Goal: Obtain resource: Obtain resource

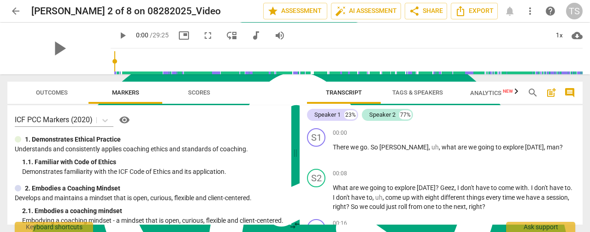
click at [393, 88] on span "Tags & Speakers" at bounding box center [417, 93] width 73 height 12
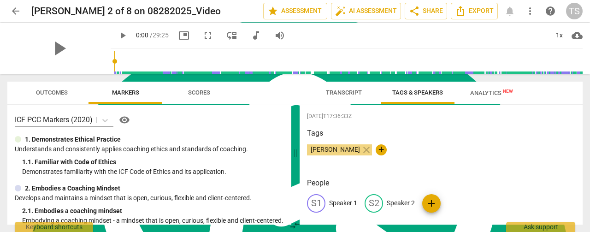
click at [347, 200] on p "Speaker 1" at bounding box center [343, 203] width 28 height 10
type textarea "Speaker 1"
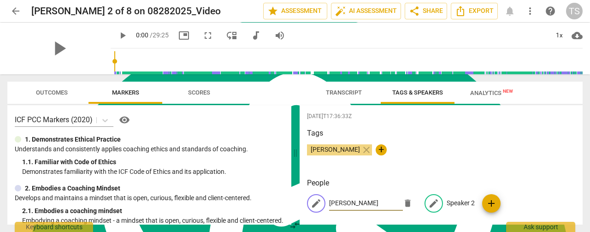
type input "[PERSON_NAME]"
click at [457, 194] on div "edit Speaker 2" at bounding box center [449, 203] width 50 height 18
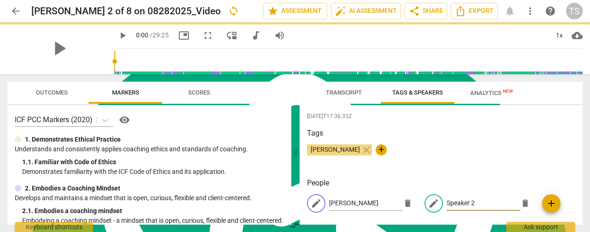
click at [455, 201] on input "Speaker 2" at bounding box center [484, 203] width 74 height 15
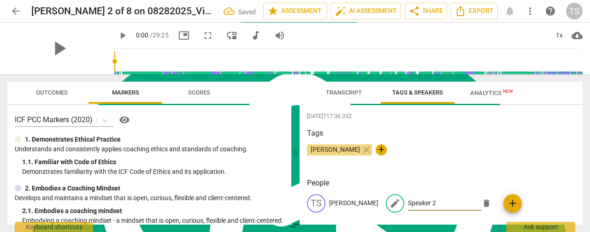
click at [428, 200] on input "Speaker 2" at bounding box center [445, 203] width 74 height 15
drag, startPoint x: 390, startPoint y: 204, endPoint x: 371, endPoint y: 202, distance: 18.9
click at [386, 202] on div "edit Speaker 2 delete" at bounding box center [441, 203] width 110 height 18
type input "[PERSON_NAME]"
click at [337, 94] on span "Transcript" at bounding box center [344, 92] width 36 height 7
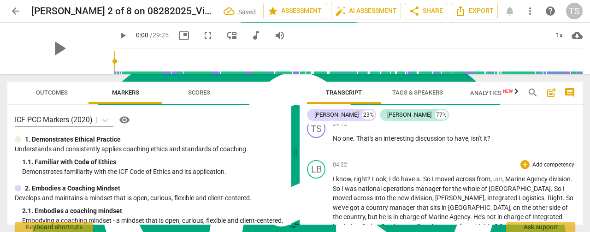
scroll to position [1014, 0]
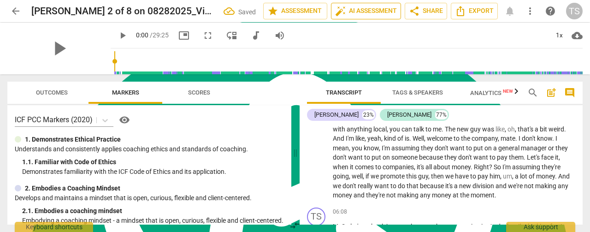
click at [362, 9] on span "auto_fix_high AI Assessment" at bounding box center [366, 11] width 62 height 11
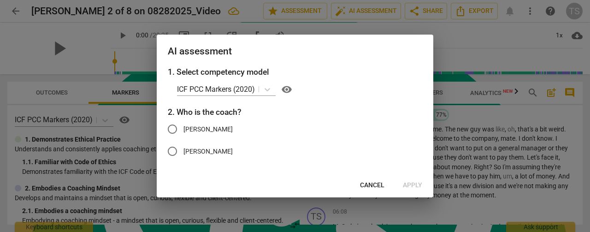
click at [210, 129] on span "[PERSON_NAME]" at bounding box center [207, 129] width 49 height 10
click at [183, 129] on input "[PERSON_NAME]" at bounding box center [172, 129] width 22 height 22
radio input "true"
click at [420, 188] on span "Apply" at bounding box center [412, 185] width 19 height 9
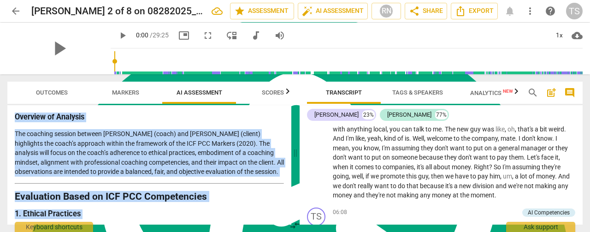
scroll to position [0, 0]
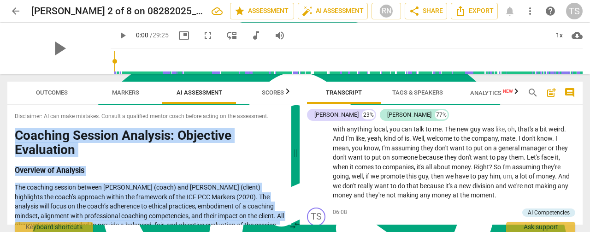
drag, startPoint x: 117, startPoint y: 215, endPoint x: 18, endPoint y: 139, distance: 125.6
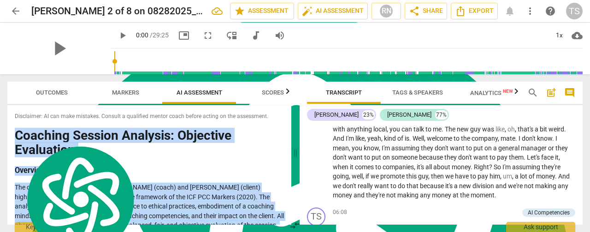
copy div "Loremips Dolorsi Ametcons: Adipiscin Elitseddoe Temporin ut Laboreet Dol magnaa…"
click at [478, 10] on span "Export" at bounding box center [474, 11] width 39 height 11
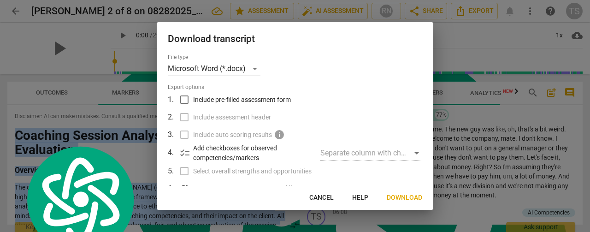
click at [398, 194] on span "Download" at bounding box center [404, 197] width 35 height 9
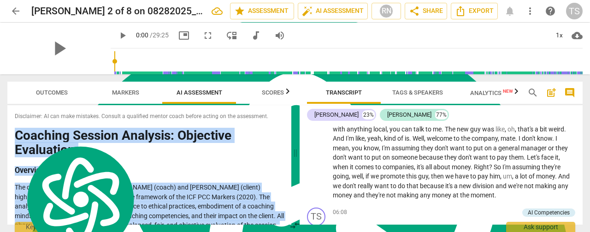
click at [18, 14] on span "arrow_back" at bounding box center [15, 11] width 11 height 11
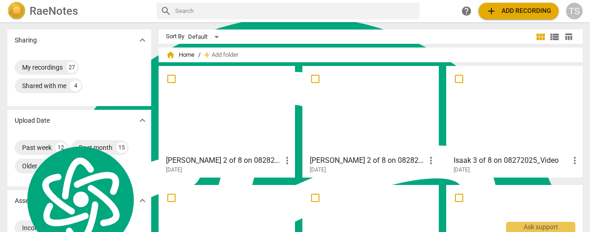
click at [177, 106] on div at bounding box center [227, 110] width 130 height 82
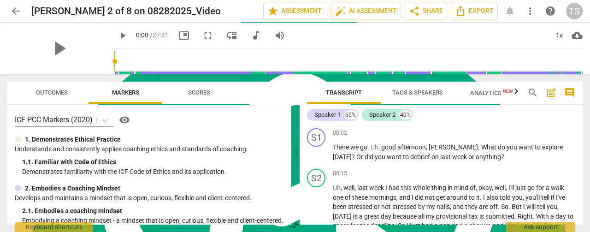
click at [405, 94] on span "Tags & Speakers" at bounding box center [417, 92] width 51 height 7
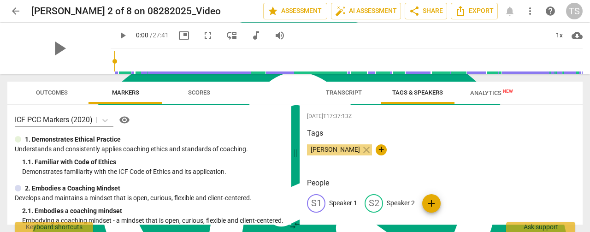
click at [338, 198] on p "Speaker 1" at bounding box center [343, 203] width 28 height 10
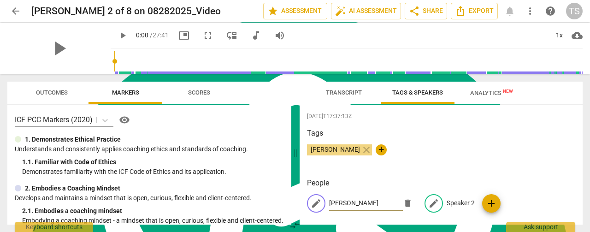
type input "[PERSON_NAME]"
click at [451, 200] on p "Speaker 2" at bounding box center [461, 203] width 28 height 10
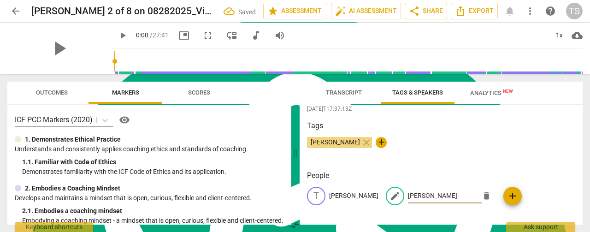
scroll to position [10, 0]
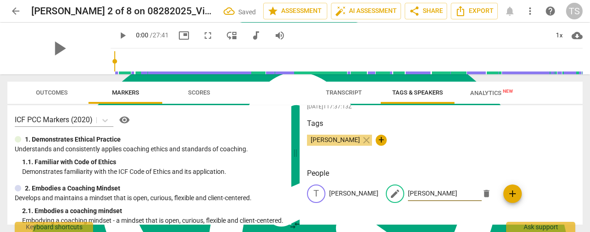
type input "[PERSON_NAME]"
click at [323, 93] on span "Transcript" at bounding box center [344, 93] width 58 height 12
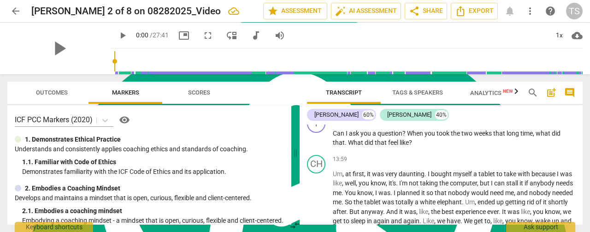
scroll to position [1797, 0]
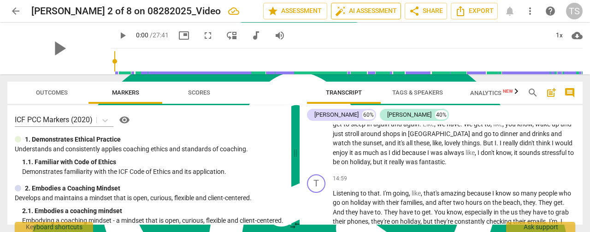
click at [374, 13] on span "auto_fix_high AI Assessment" at bounding box center [366, 11] width 62 height 11
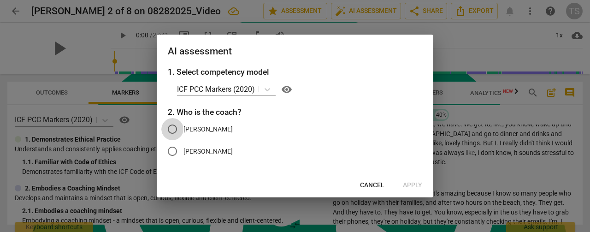
click at [178, 128] on input "[PERSON_NAME]" at bounding box center [172, 129] width 22 height 22
radio input "true"
click at [417, 184] on span "Apply" at bounding box center [412, 185] width 19 height 9
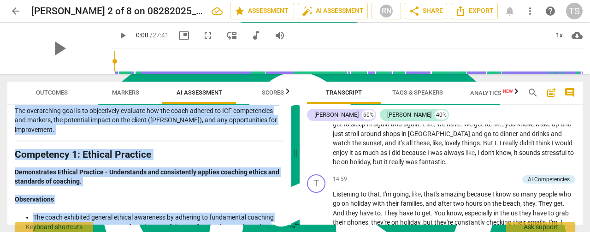
scroll to position [0, 0]
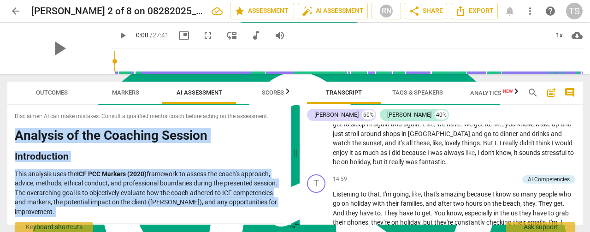
drag, startPoint x: 131, startPoint y: 214, endPoint x: 16, endPoint y: 138, distance: 138.3
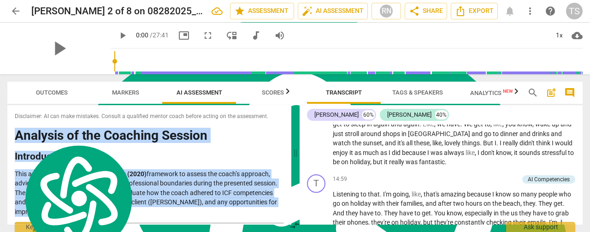
copy div "Loremips do sit Ametcons Adipisc Elitseddoeiu Temp incididu utla etd MAG ALI En…"
click at [480, 15] on span "Export" at bounding box center [474, 11] width 39 height 11
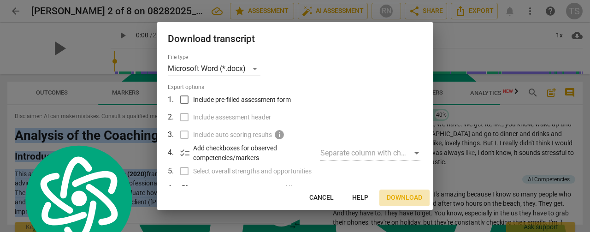
click at [411, 200] on span "Download" at bounding box center [404, 197] width 35 height 9
